Goal: Communication & Community: Answer question/provide support

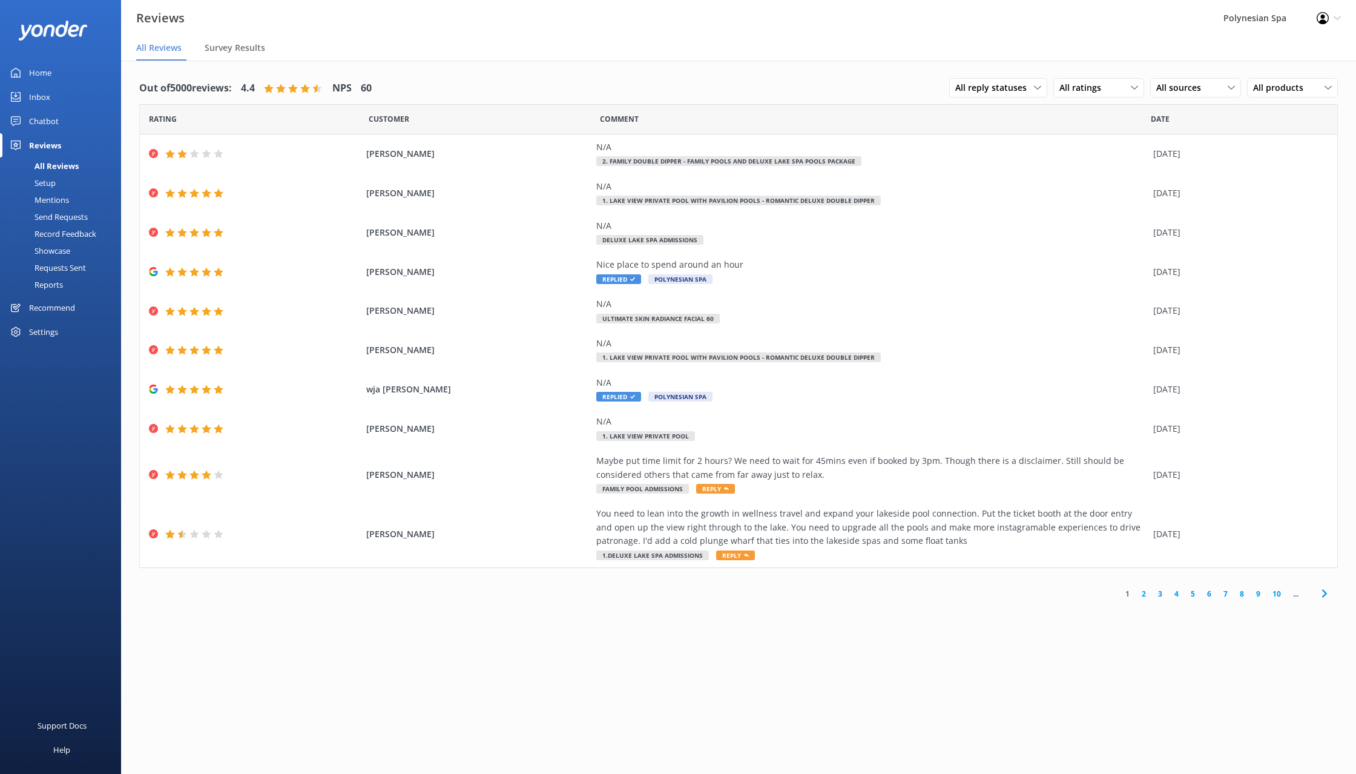
click at [64, 70] on link "Home" at bounding box center [60, 73] width 121 height 24
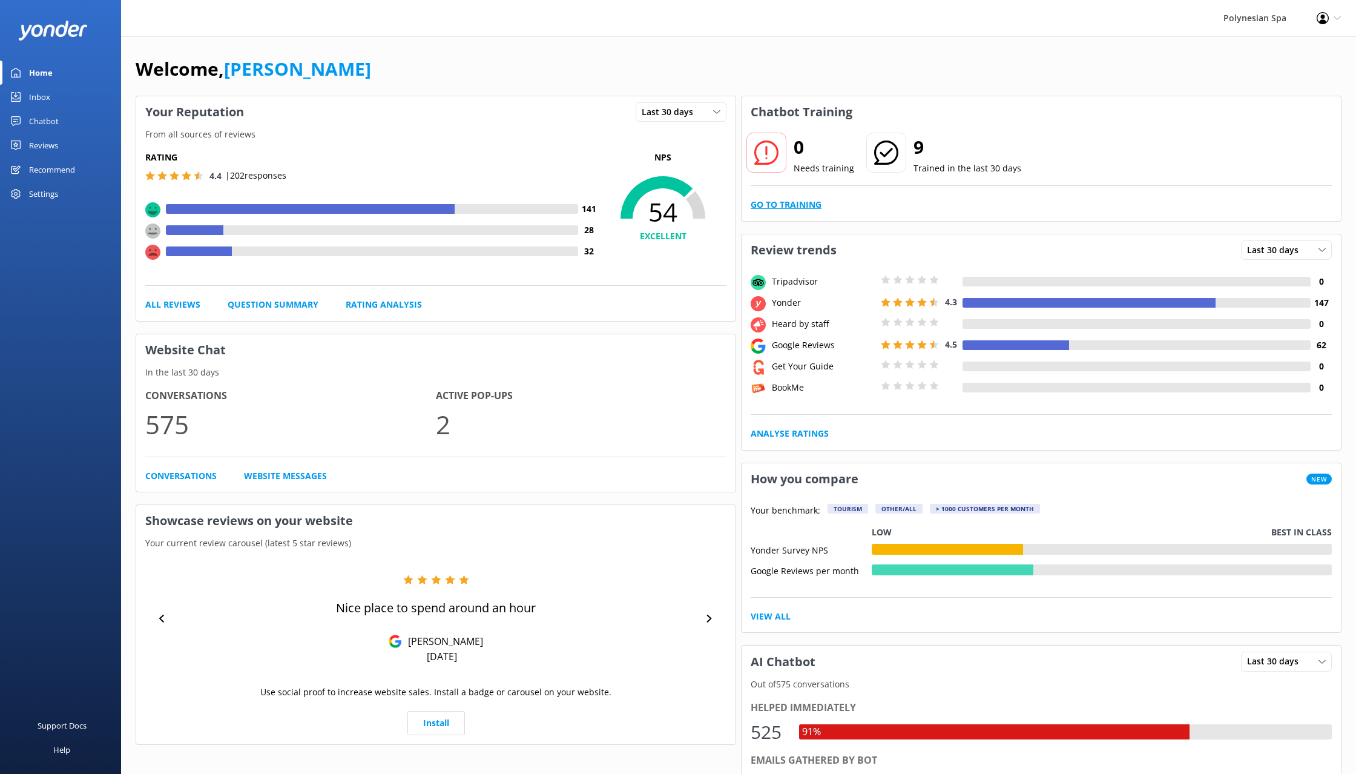
click at [797, 206] on link "Go to Training" at bounding box center [786, 204] width 71 height 13
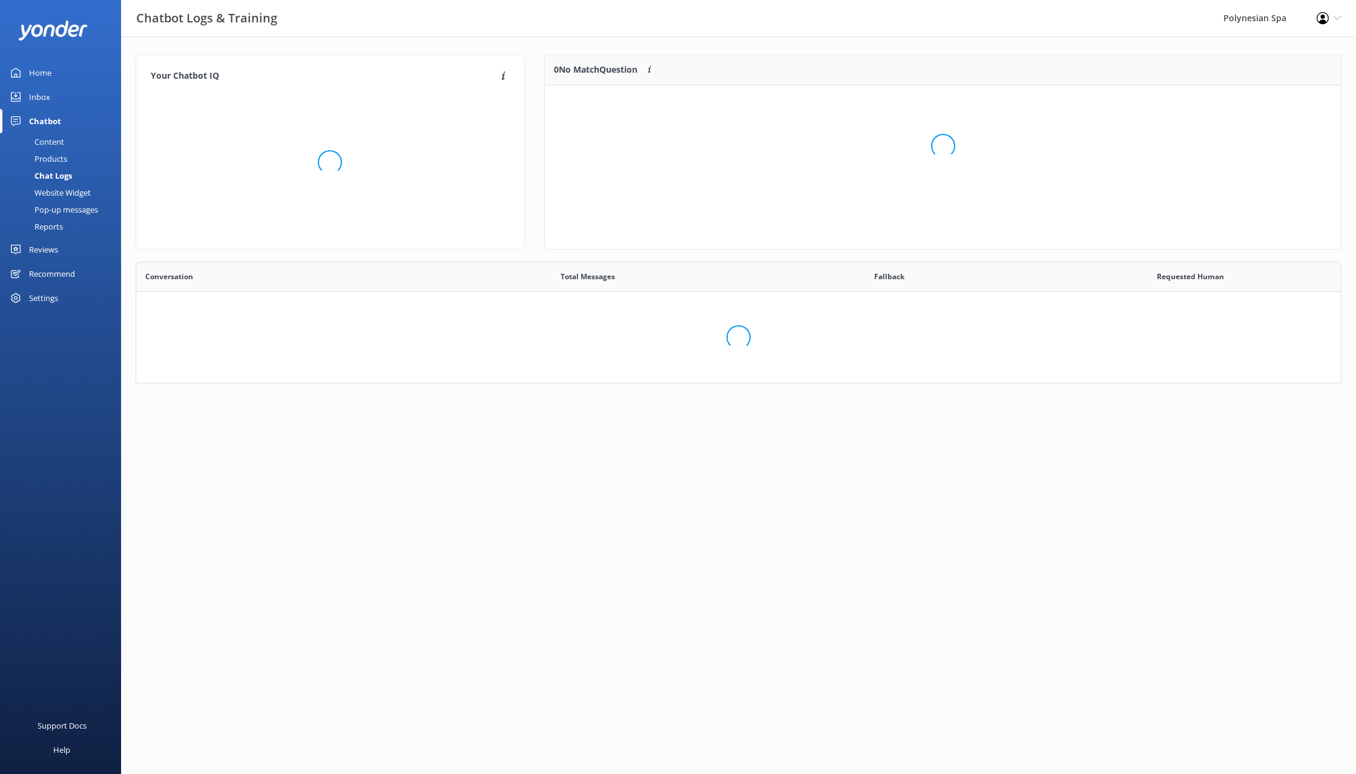
scroll to position [424, 1205]
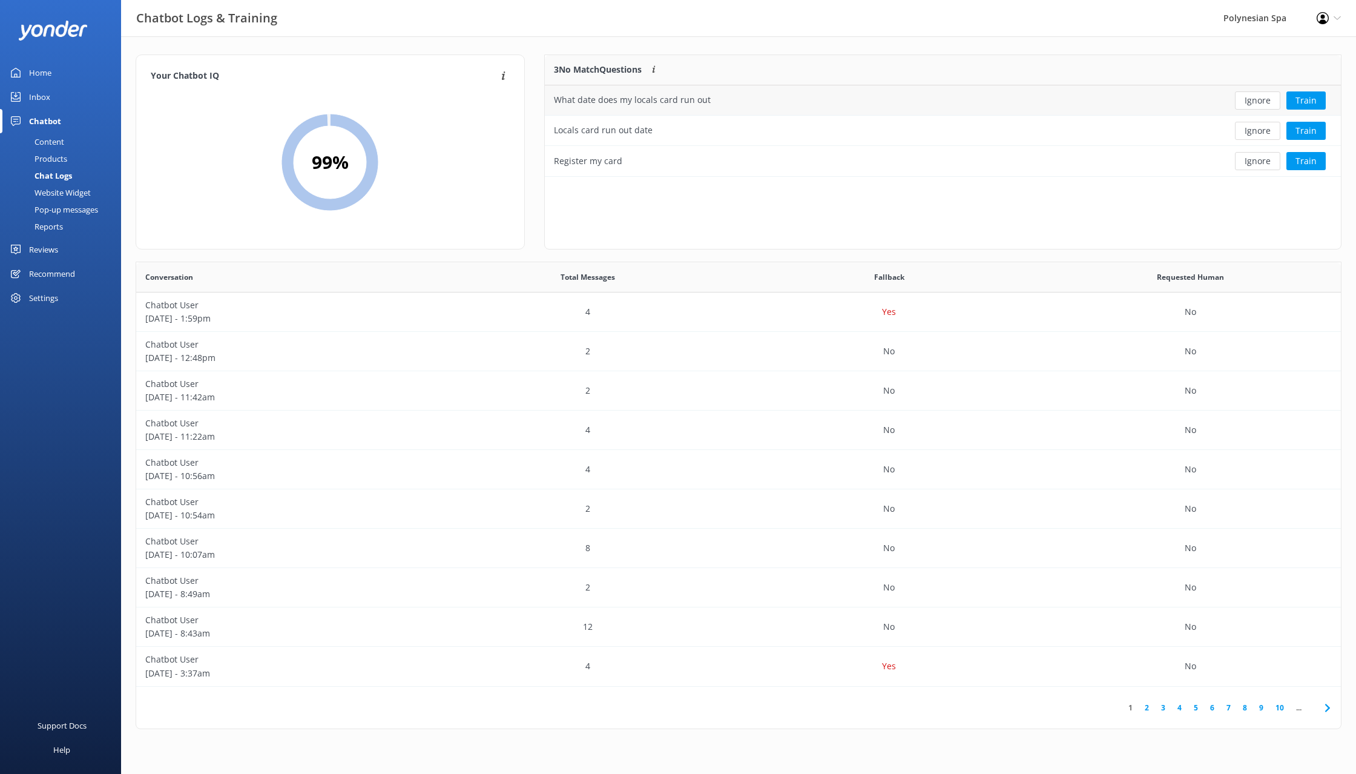
click at [774, 102] on div "What date does my locals card run out" at bounding box center [862, 100] width 635 height 30
click at [1249, 99] on button "Ignore" at bounding box center [1257, 100] width 45 height 18
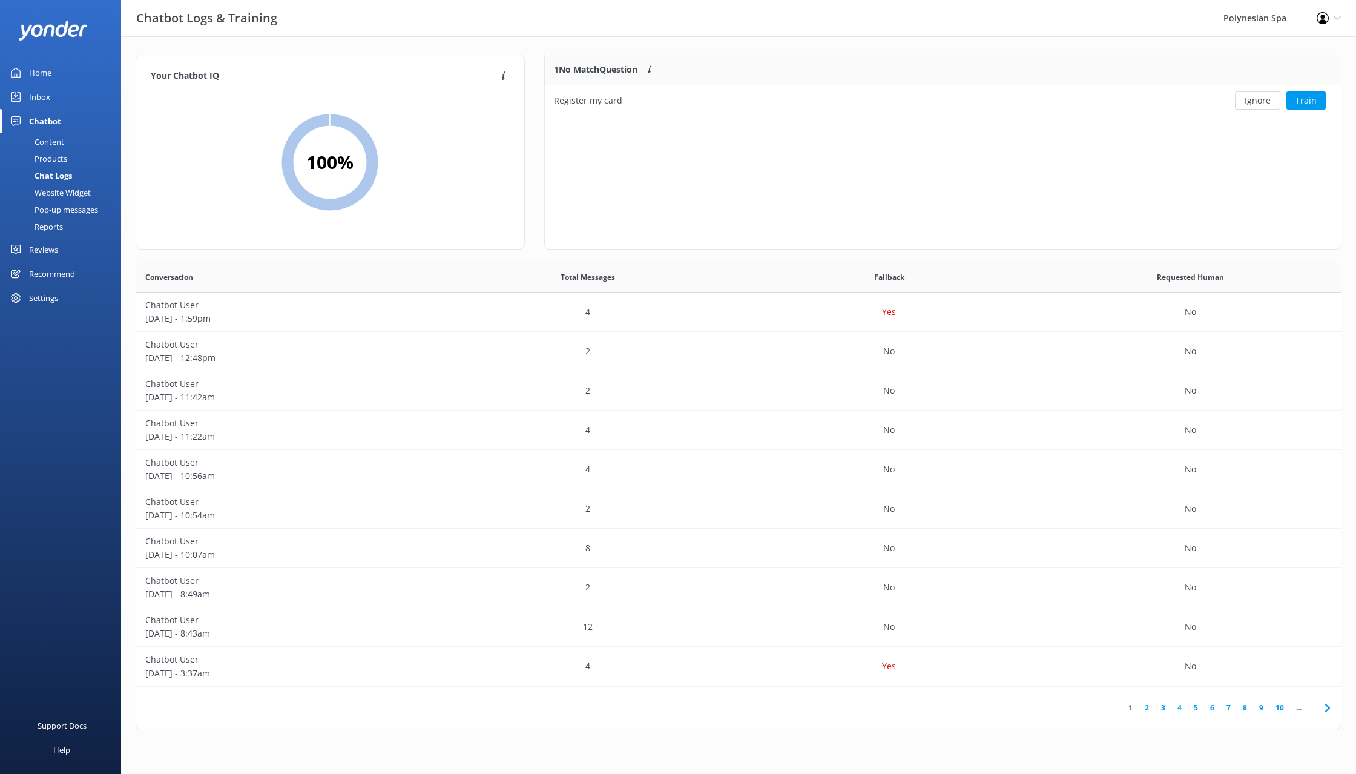
click at [1249, 99] on button "Ignore" at bounding box center [1257, 100] width 45 height 18
click at [50, 100] on link "Inbox" at bounding box center [60, 97] width 121 height 24
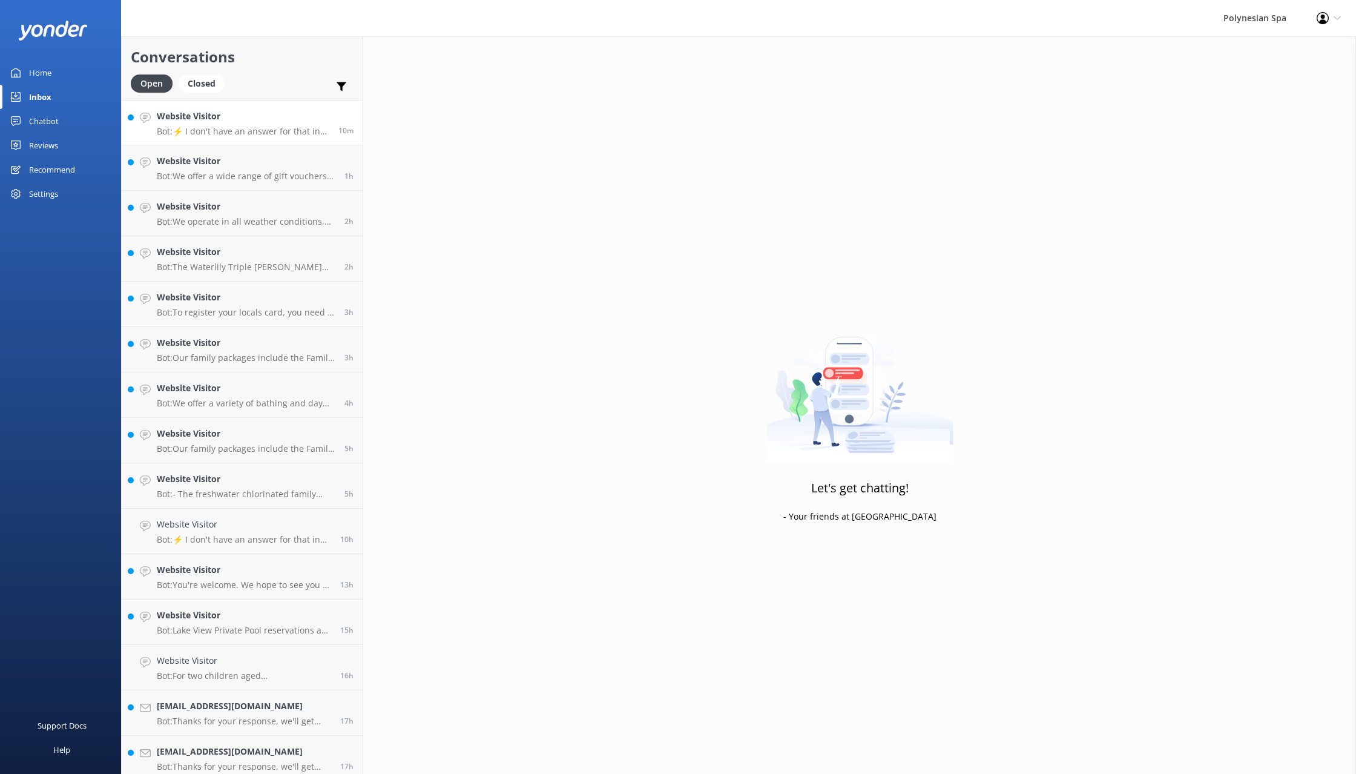
click at [242, 115] on h4 "Website Visitor" at bounding box center [243, 116] width 173 height 13
